Goal: Obtain resource: Download file/media

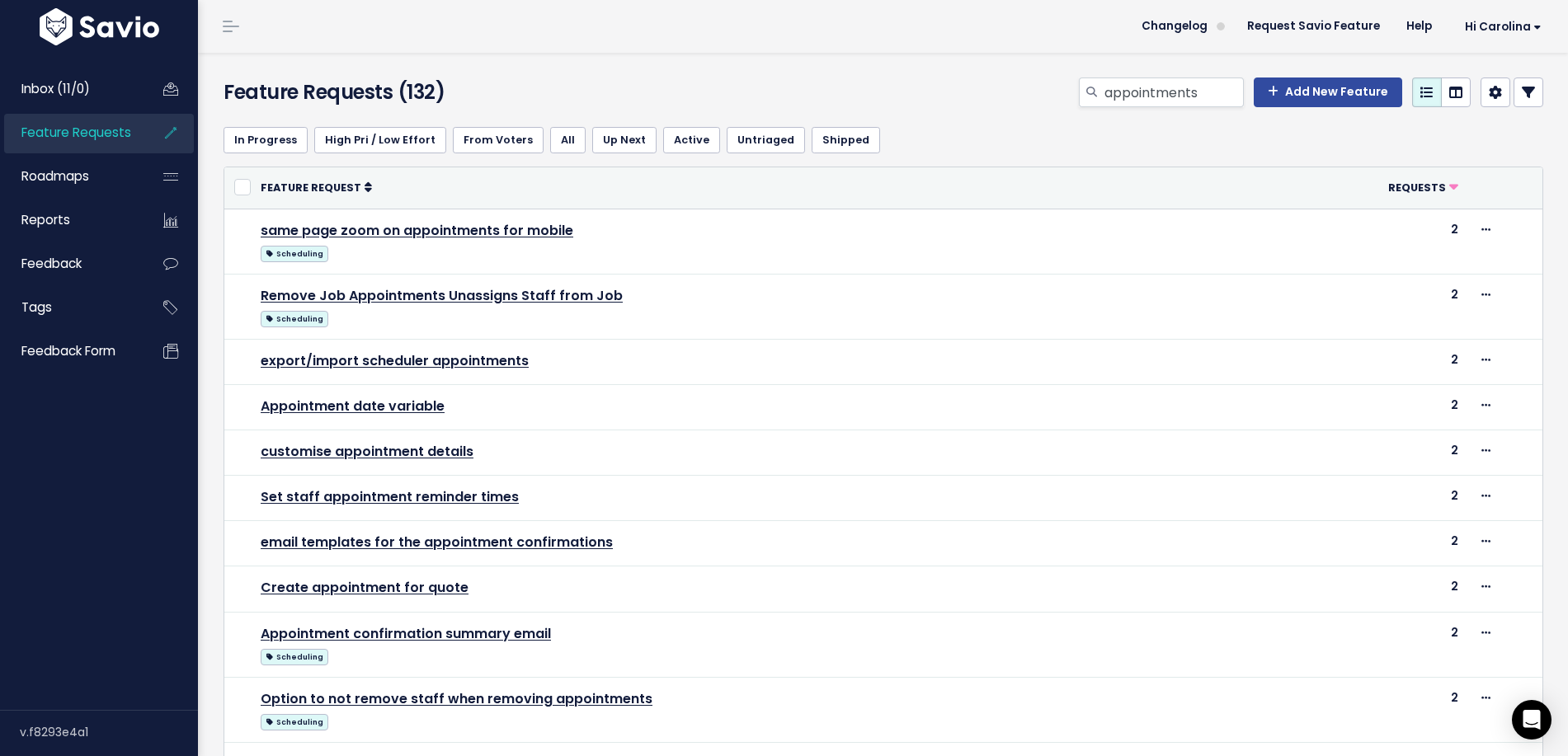
scroll to position [15, 0]
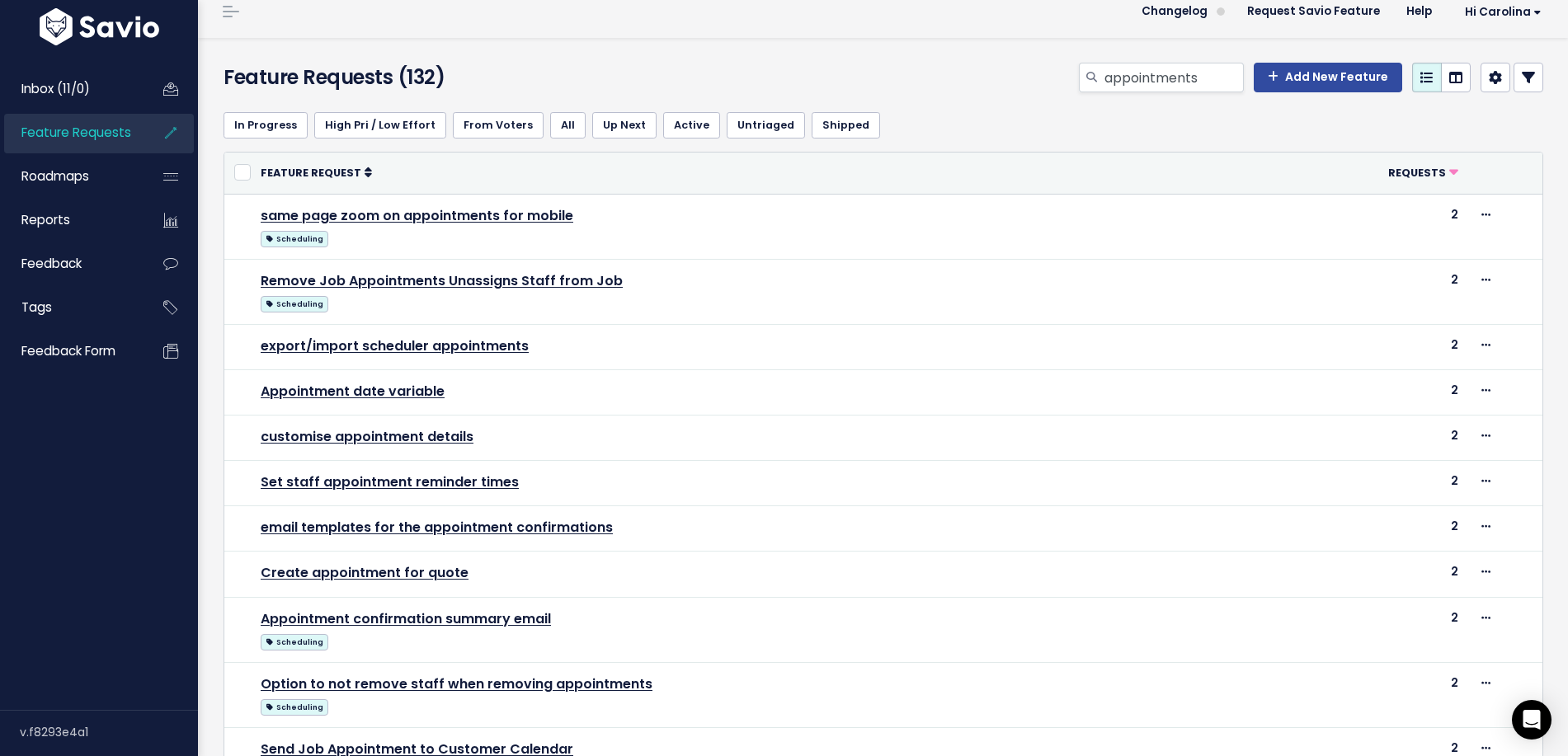
click at [66, 135] on span "Feature Requests" at bounding box center [76, 132] width 110 height 17
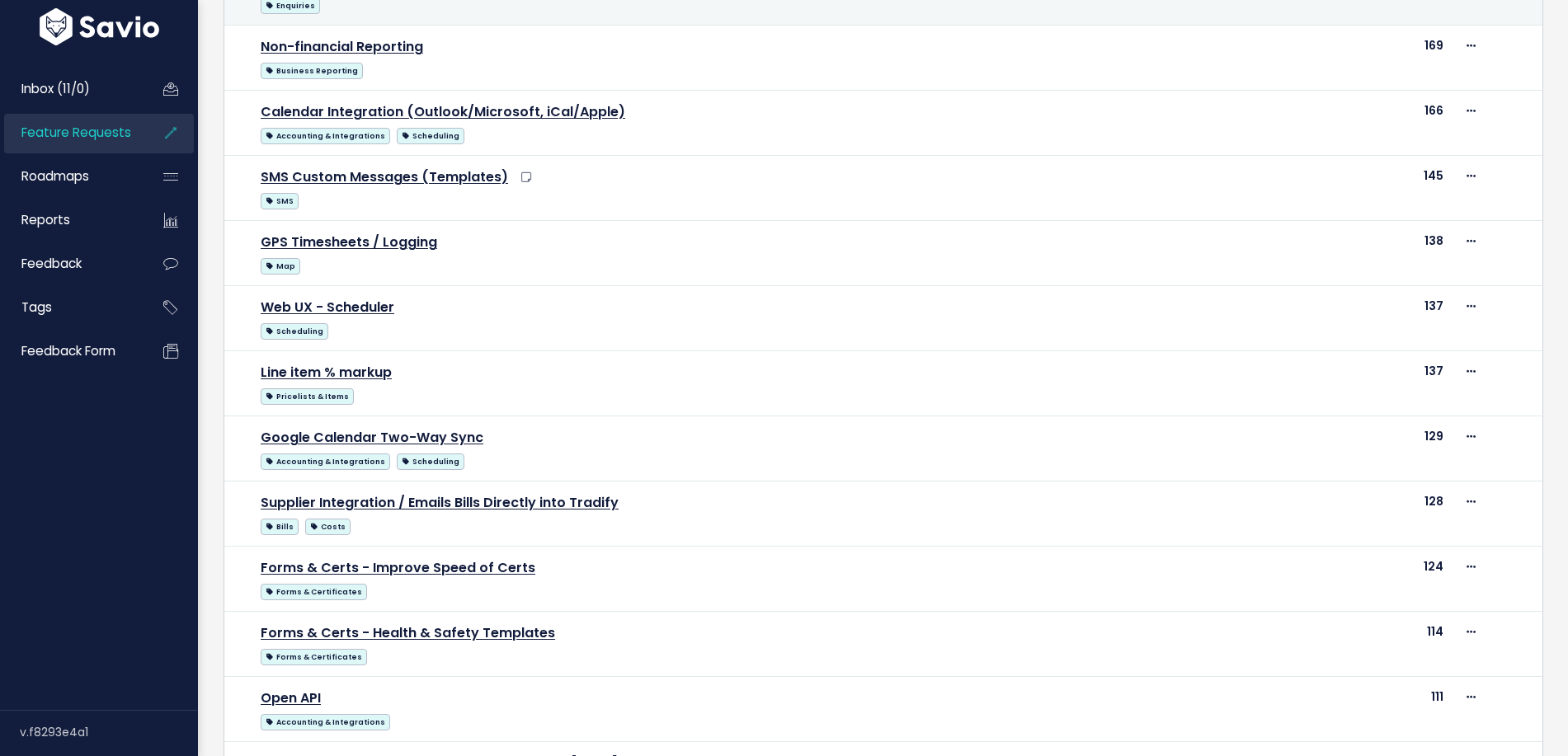
scroll to position [819, 0]
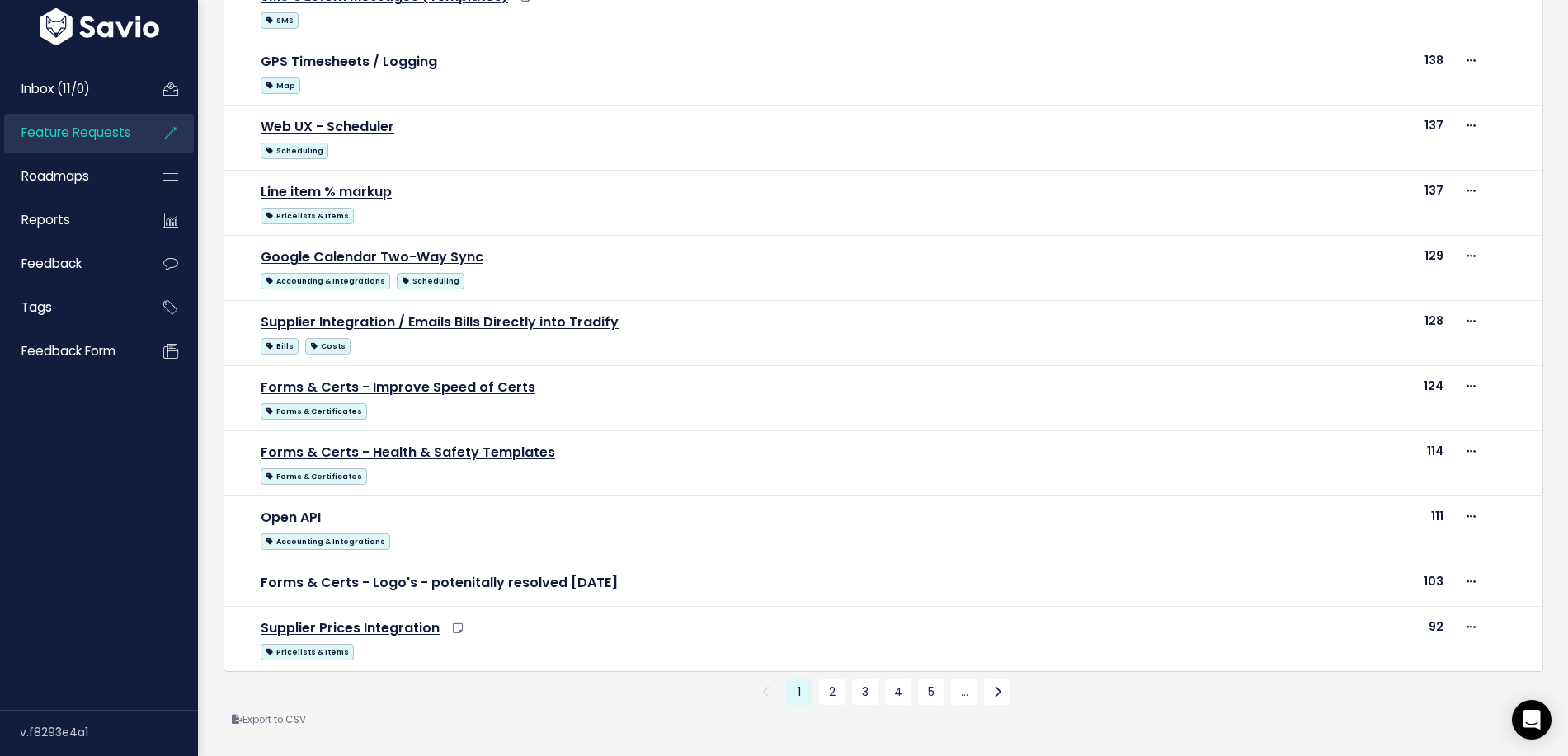
click at [292, 719] on link "Export to CSV" at bounding box center [269, 719] width 74 height 13
